Goal: Information Seeking & Learning: Check status

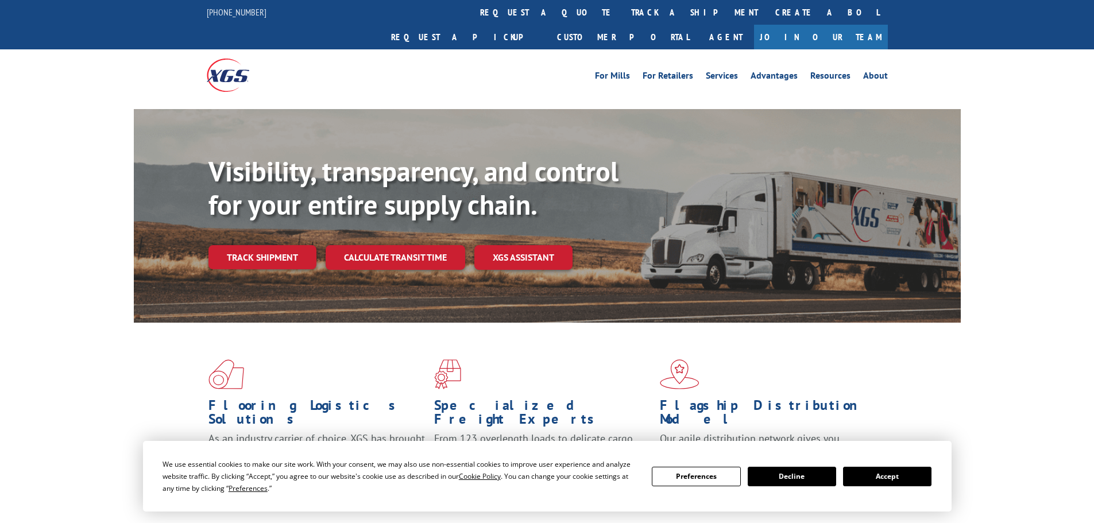
drag, startPoint x: 509, startPoint y: 10, endPoint x: 489, endPoint y: 35, distance: 32.3
click at [622, 10] on link "track a shipment" at bounding box center [694, 12] width 144 height 25
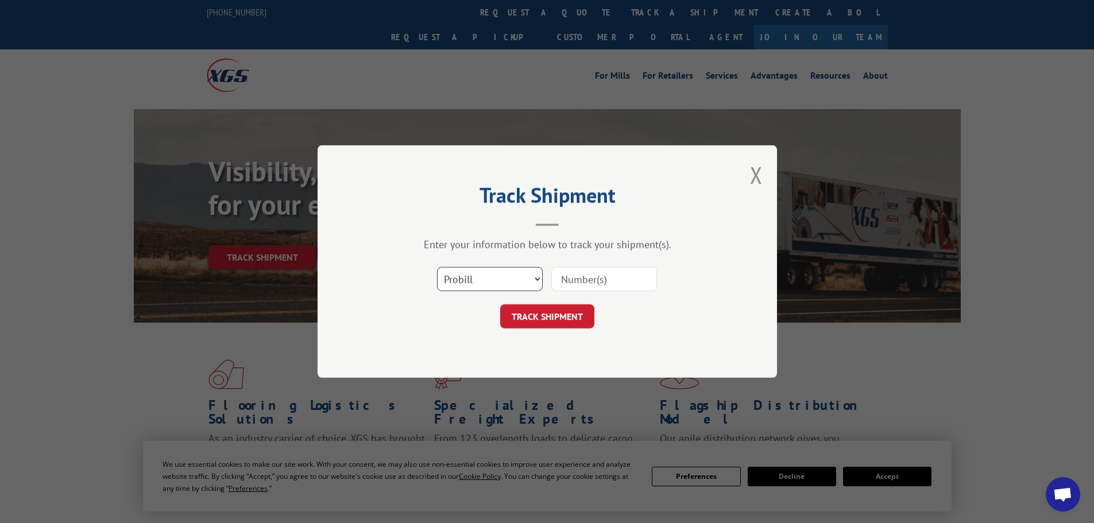
click at [483, 285] on select "Select category... Probill BOL PO" at bounding box center [490, 279] width 106 height 24
select select "bol"
click at [437, 267] on select "Select category... Probill BOL PO" at bounding box center [490, 279] width 106 height 24
click at [598, 277] on input at bounding box center [604, 279] width 106 height 24
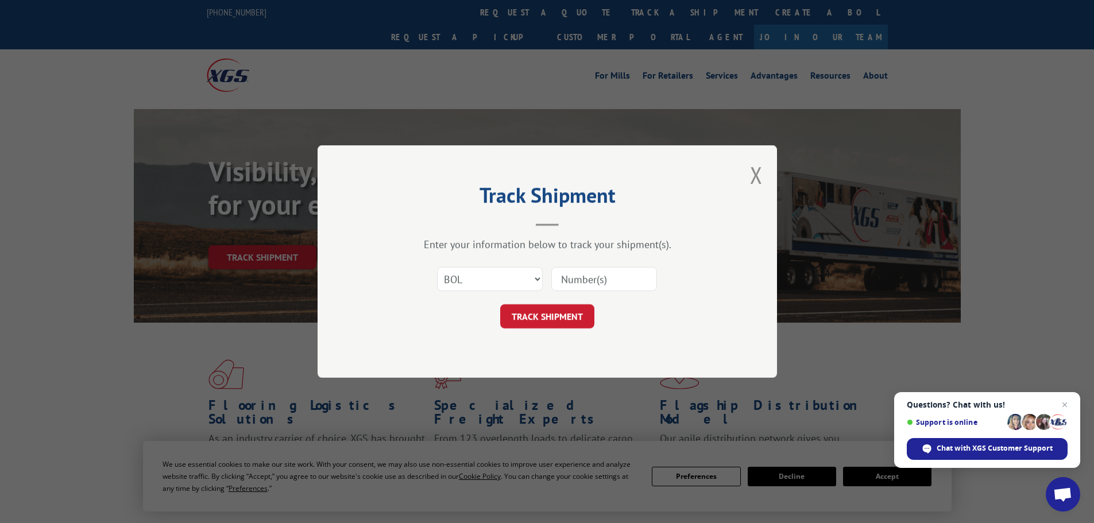
paste input "6805888"
type input "6805888"
click at [532, 317] on button "TRACK SHIPMENT" at bounding box center [547, 316] width 94 height 24
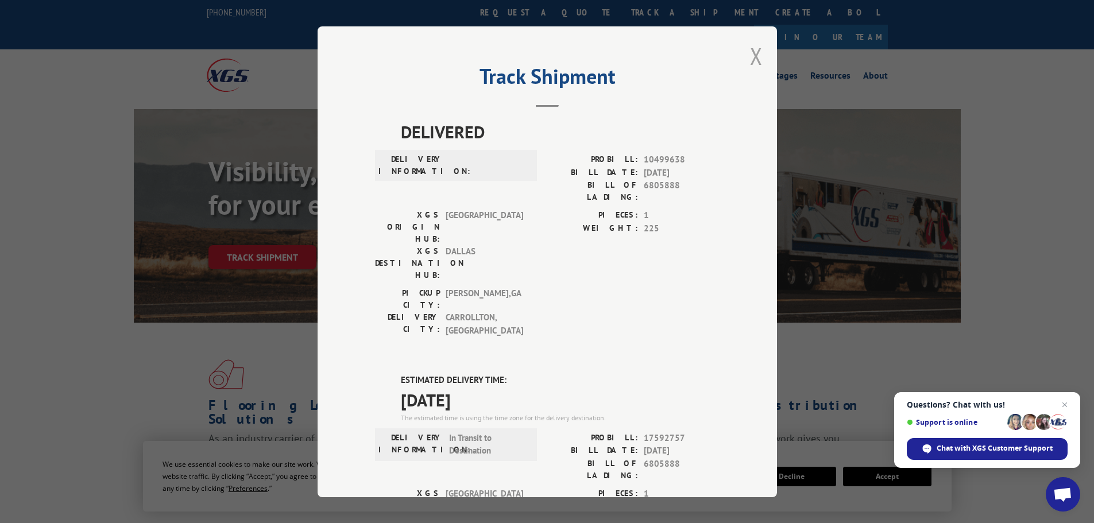
click at [756, 51] on button "Close modal" at bounding box center [756, 56] width 13 height 30
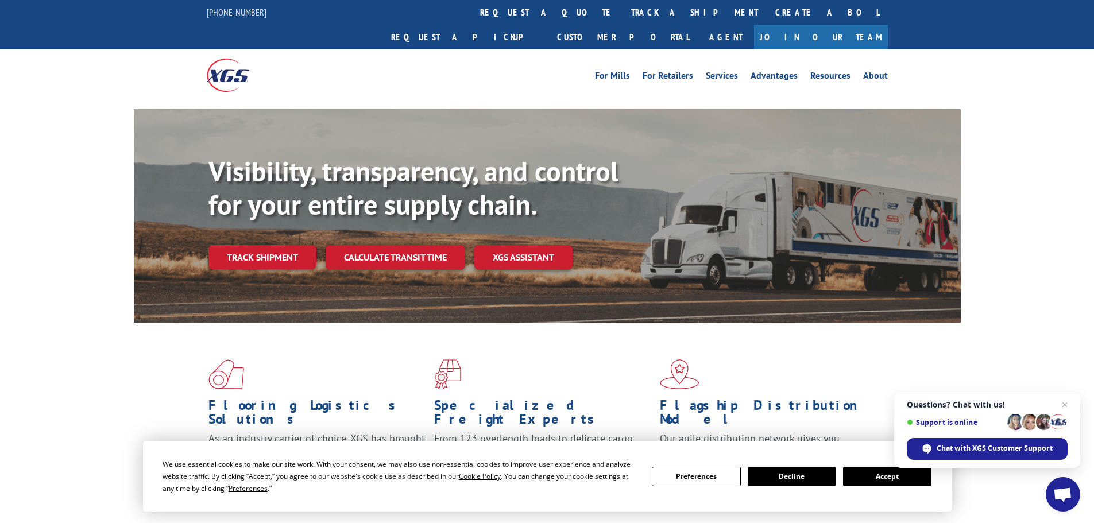
drag, startPoint x: 521, startPoint y: 22, endPoint x: 508, endPoint y: 109, distance: 87.8
click at [622, 21] on link "track a shipment" at bounding box center [694, 12] width 144 height 25
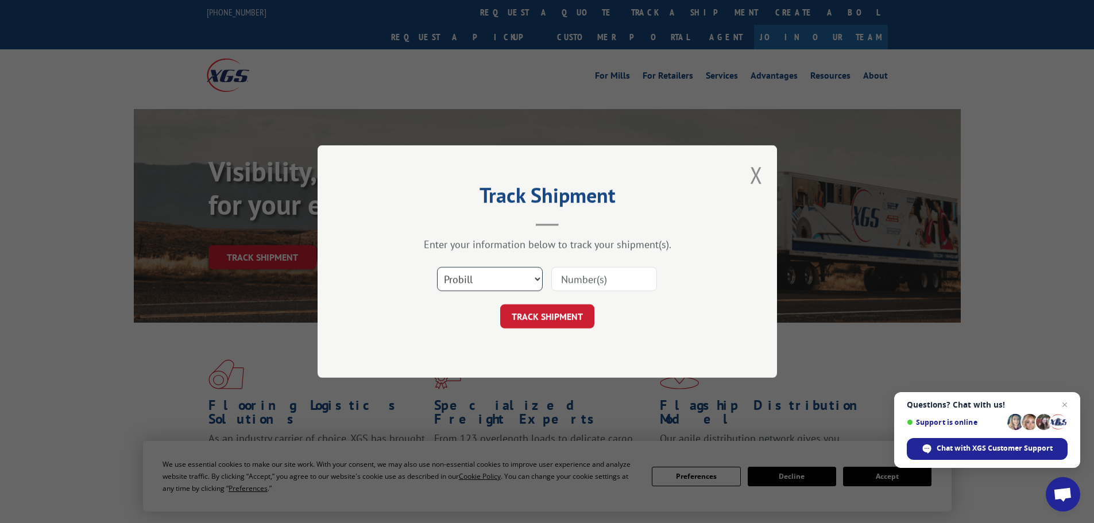
drag, startPoint x: 489, startPoint y: 277, endPoint x: 485, endPoint y: 288, distance: 10.9
click at [489, 277] on select "Select category... Probill BOL PO" at bounding box center [490, 279] width 106 height 24
select select "bol"
click at [437, 267] on select "Select category... Probill BOL PO" at bounding box center [490, 279] width 106 height 24
click at [591, 277] on input at bounding box center [604, 279] width 106 height 24
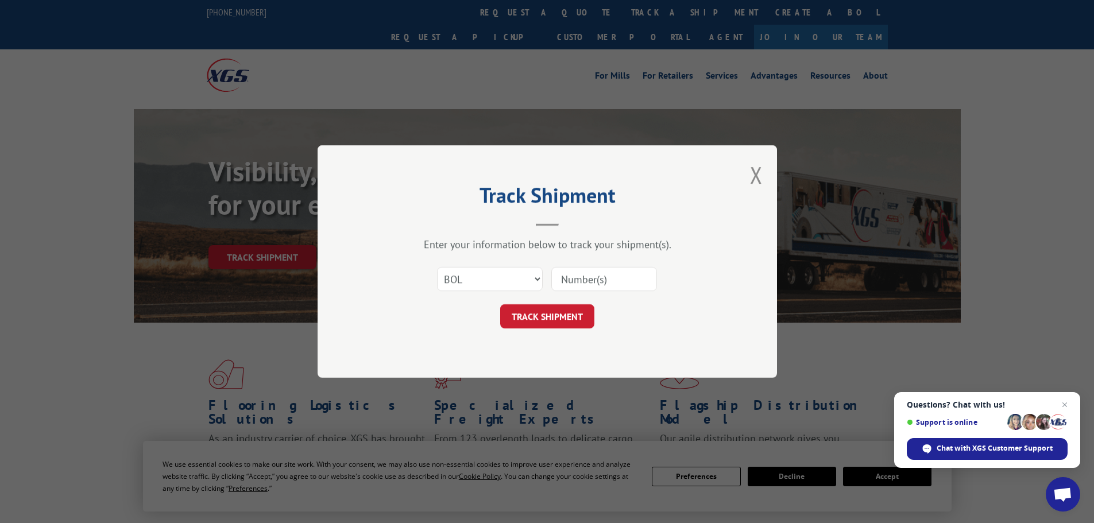
paste input "5982609"
type input "5982609"
click at [550, 322] on button "TRACK SHIPMENT" at bounding box center [547, 316] width 94 height 24
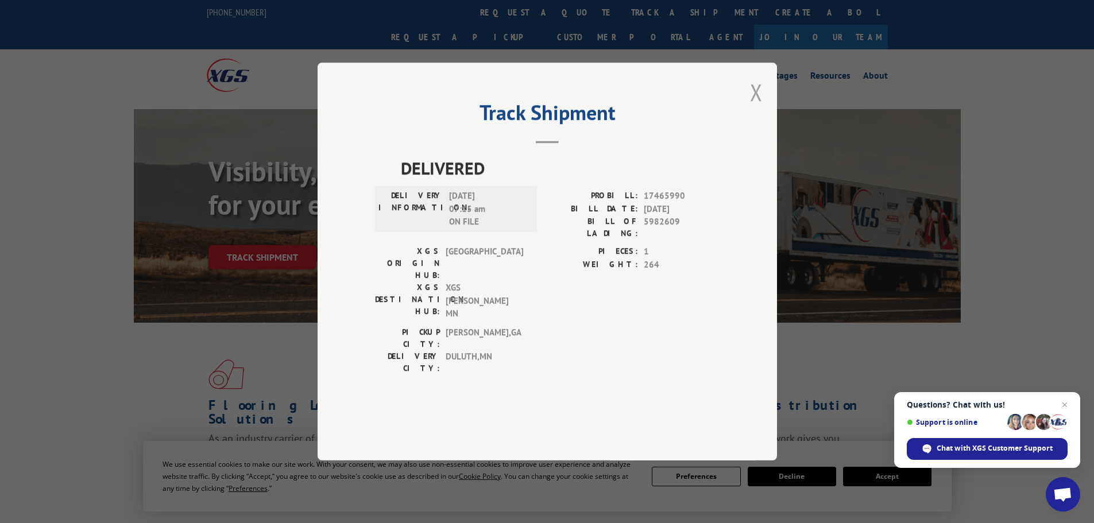
click at [754, 107] on button "Close modal" at bounding box center [756, 92] width 13 height 30
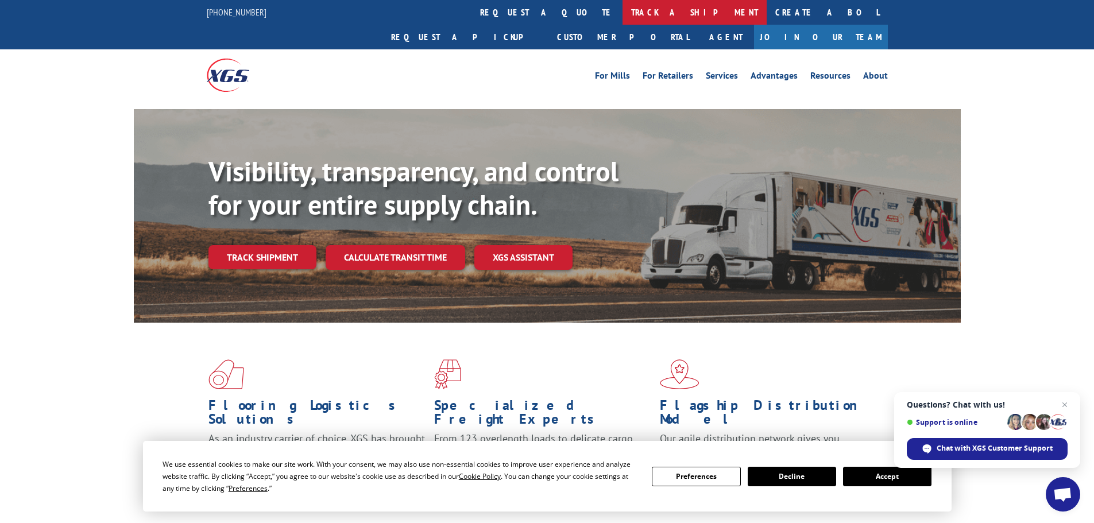
click at [622, 8] on link "track a shipment" at bounding box center [694, 12] width 144 height 25
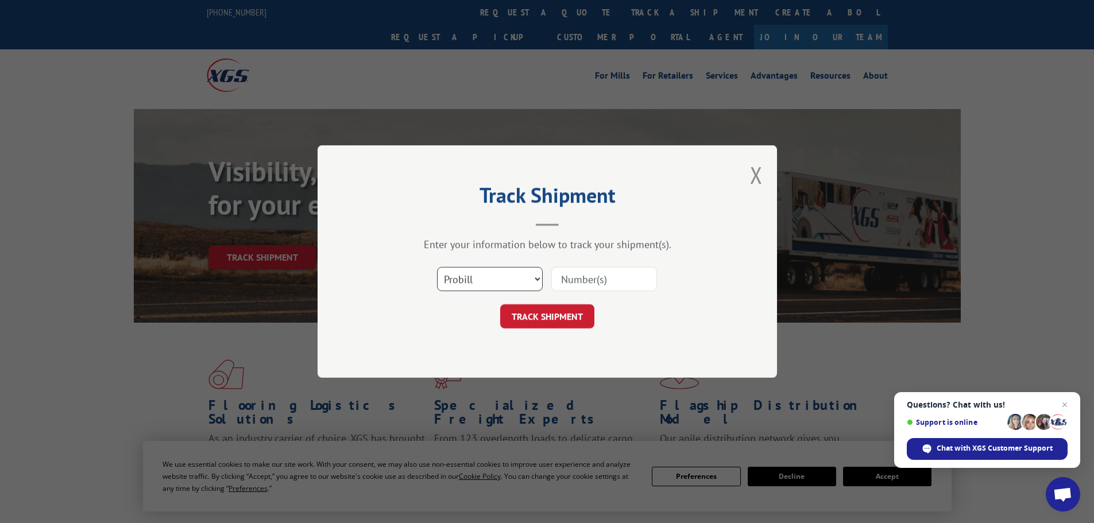
click at [454, 285] on select "Select category... Probill BOL PO" at bounding box center [490, 279] width 106 height 24
select select "bol"
click at [437, 267] on select "Select category... Probill BOL PO" at bounding box center [490, 279] width 106 height 24
click at [568, 284] on input at bounding box center [604, 279] width 106 height 24
paste input "5140816"
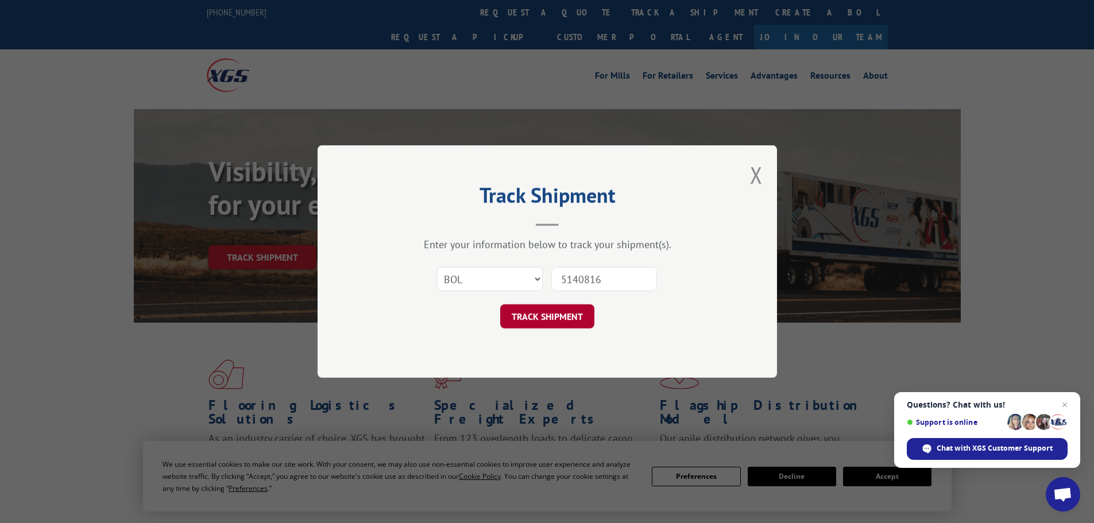
type input "5140816"
click at [540, 317] on button "TRACK SHIPMENT" at bounding box center [547, 316] width 94 height 24
